Goal: Task Accomplishment & Management: Manage account settings

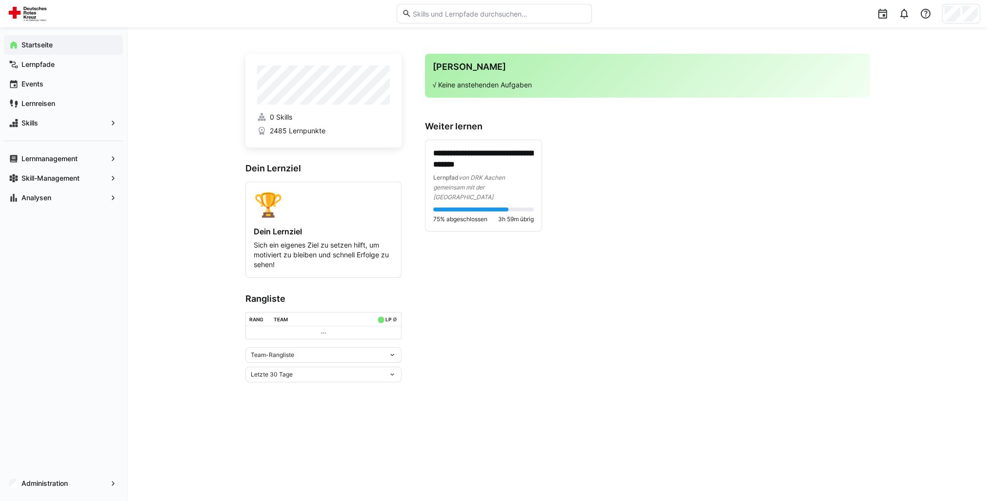
click at [0, 0] on app-navigation-label "Startseite" at bounding box center [0, 0] width 0 height 0
click at [26, 487] on span "Administration" at bounding box center [63, 483] width 87 height 10
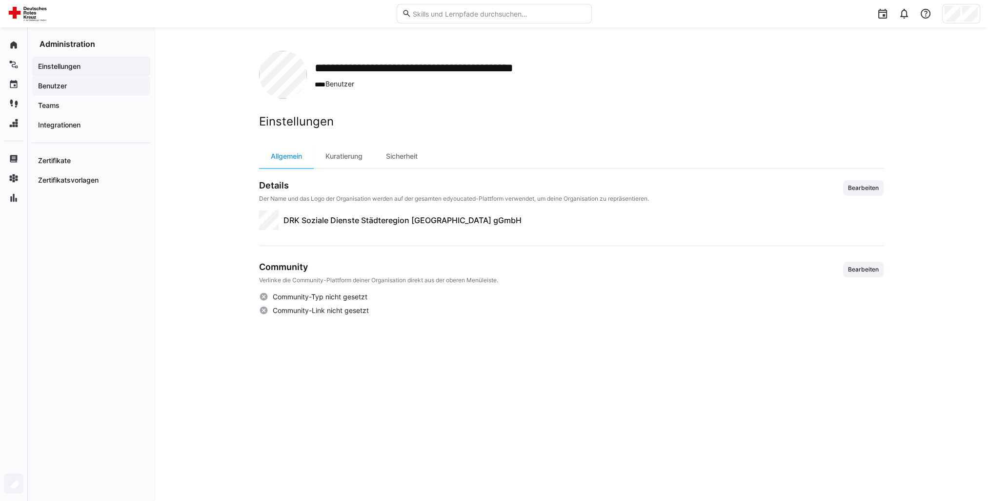
click at [0, 0] on app-navigation-label "Benutzer" at bounding box center [0, 0] width 0 height 0
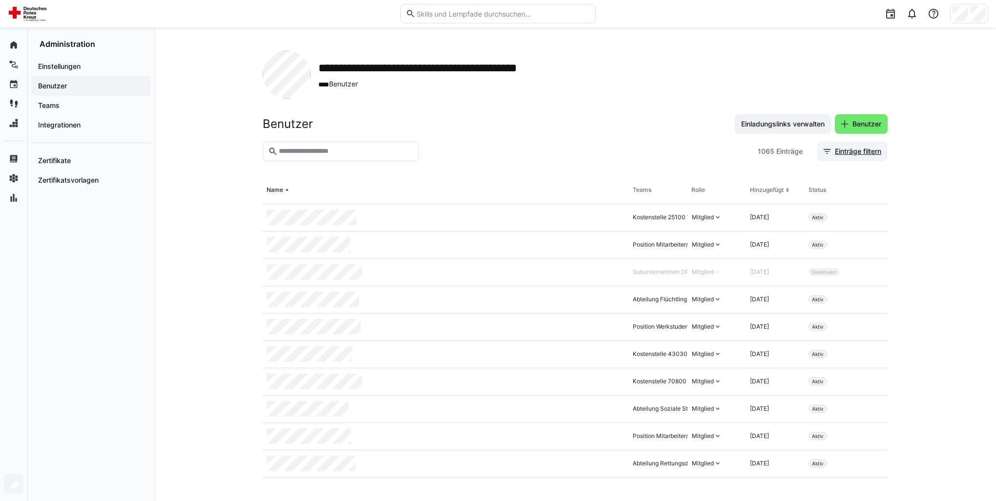
click at [853, 153] on span "Einträge filtern" at bounding box center [857, 151] width 49 height 10
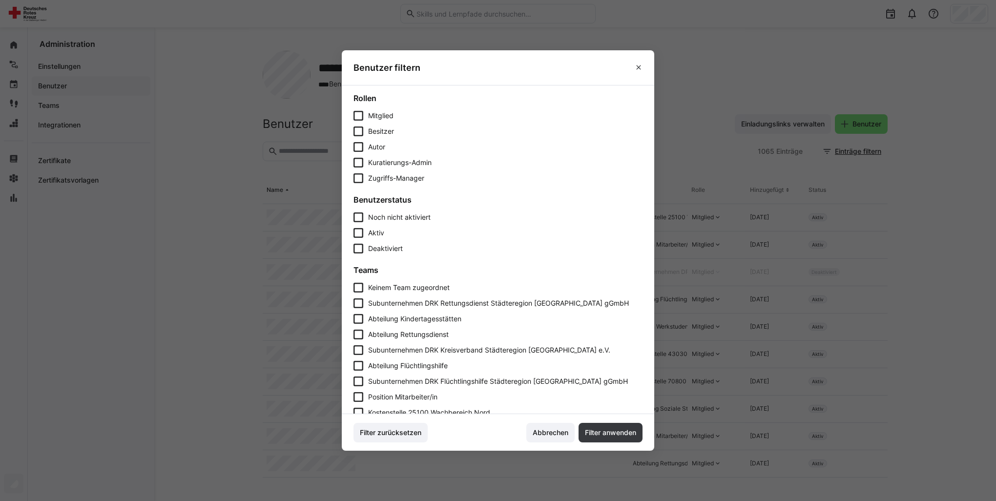
click at [384, 221] on span "Noch nicht aktiviert" at bounding box center [399, 217] width 62 height 8
click at [616, 438] on span "Filter anwenden" at bounding box center [610, 433] width 64 height 20
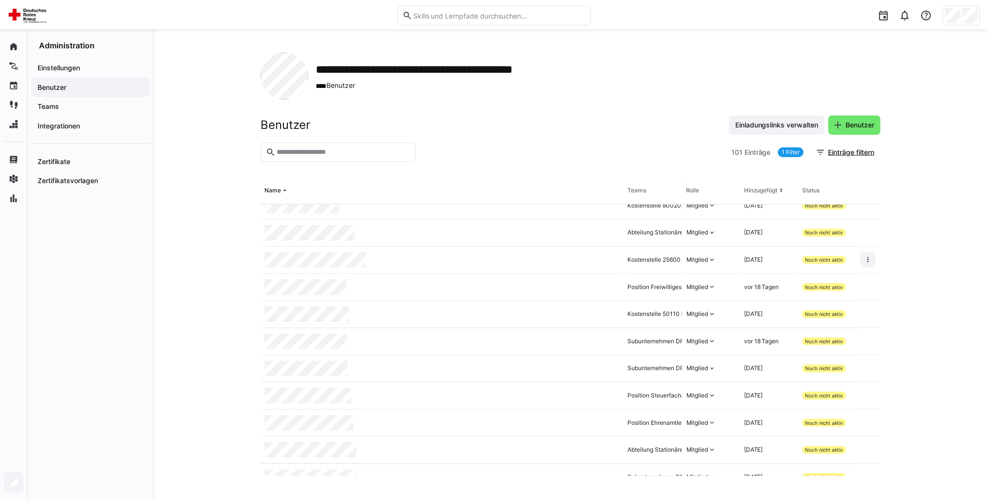
scroll to position [1464, 0]
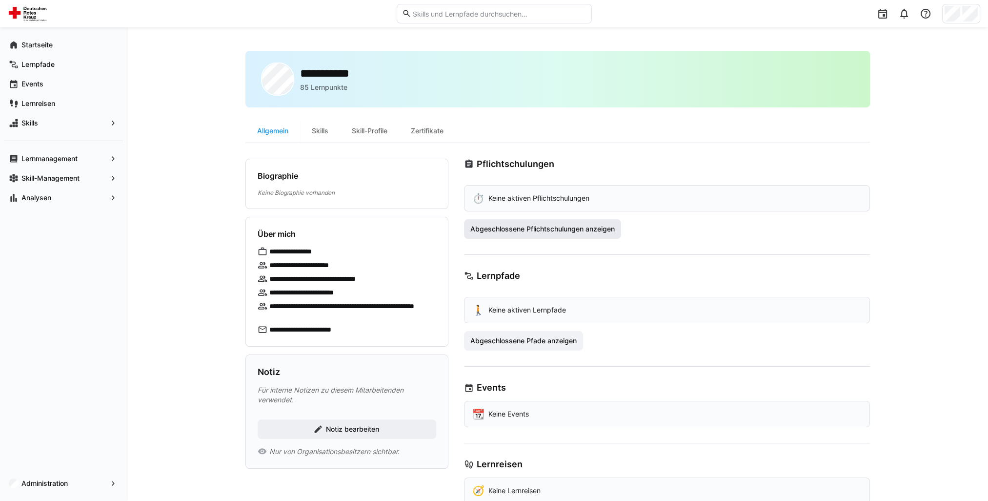
click at [613, 225] on span "Abgeschlossene Pflichtschulungen anzeigen" at bounding box center [542, 229] width 147 height 10
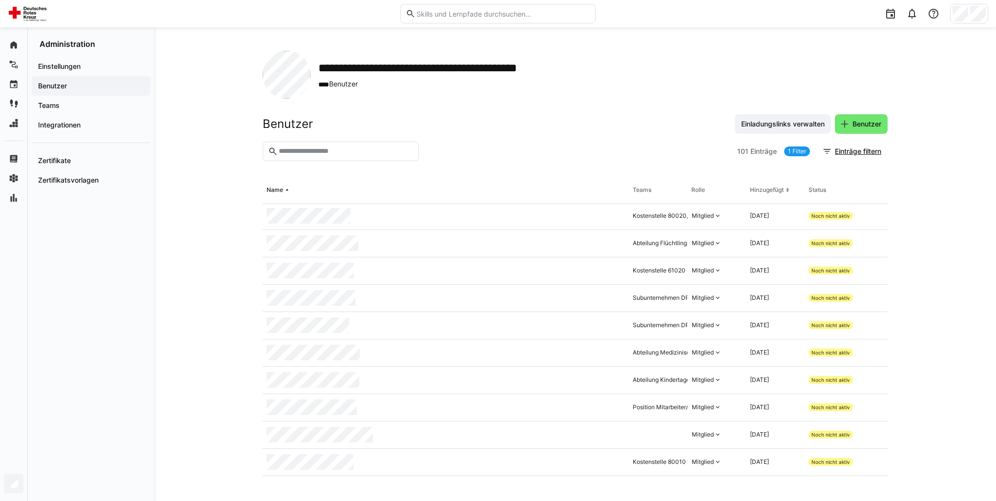
scroll to position [2194, 0]
